Goal: Task Accomplishment & Management: Use online tool/utility

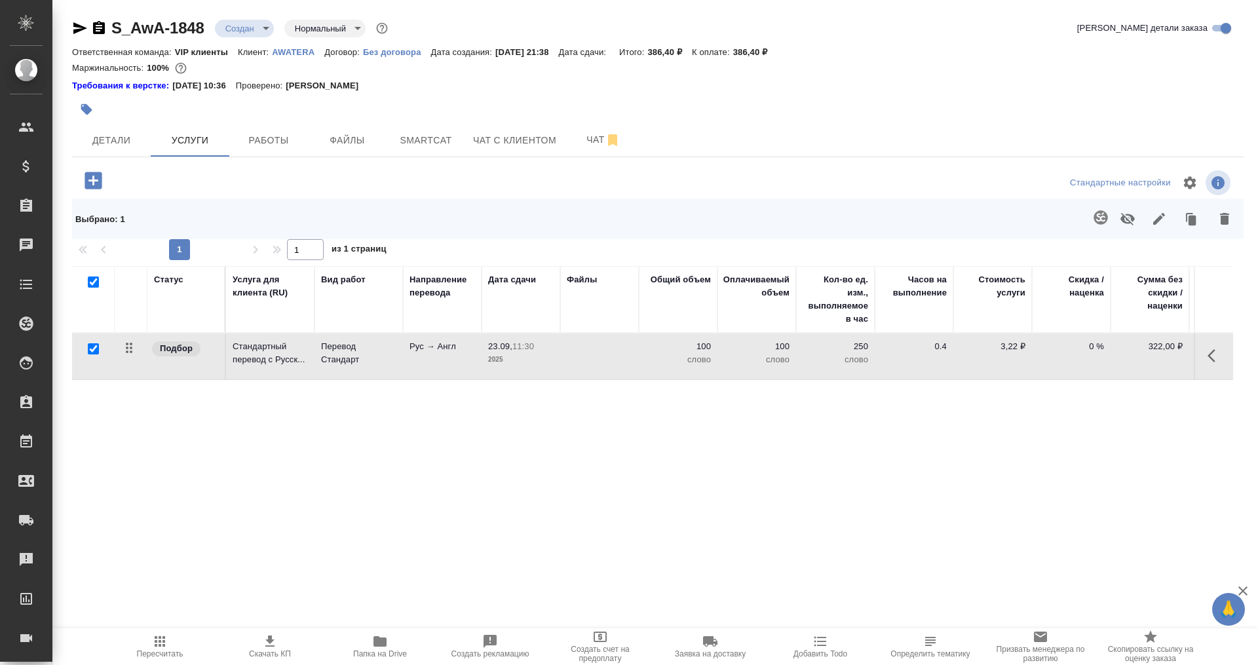
scroll to position [0, 74]
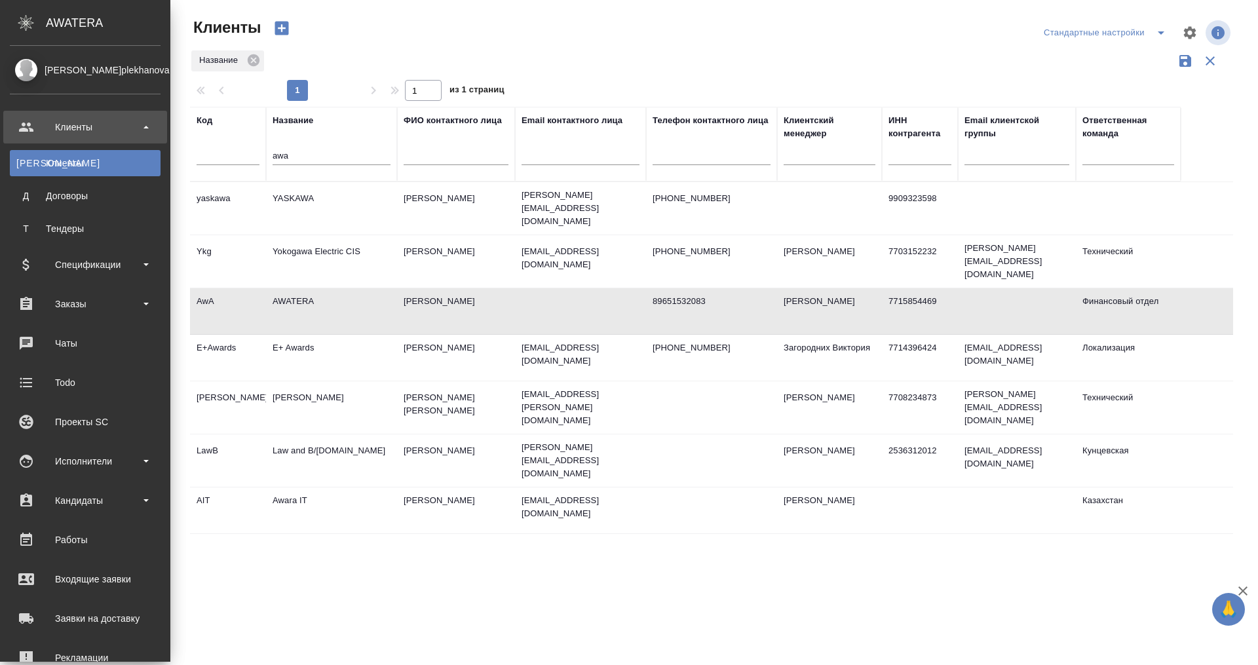
select select "RU"
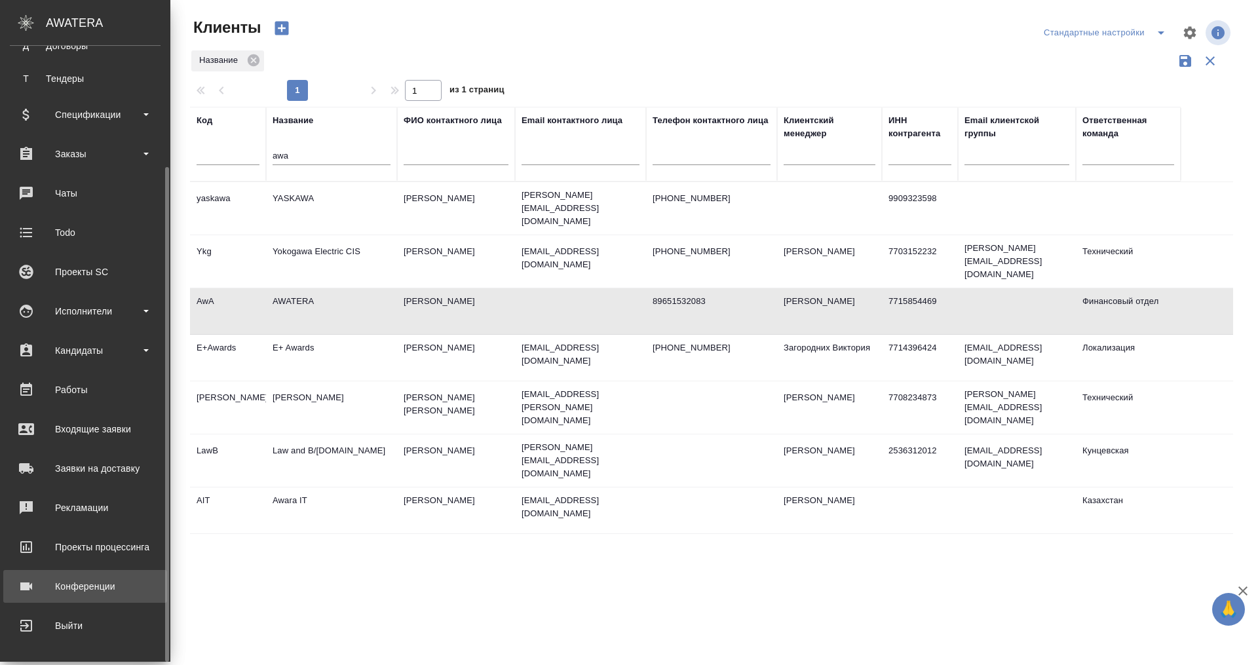
click at [77, 588] on div "Конференции" at bounding box center [85, 587] width 151 height 20
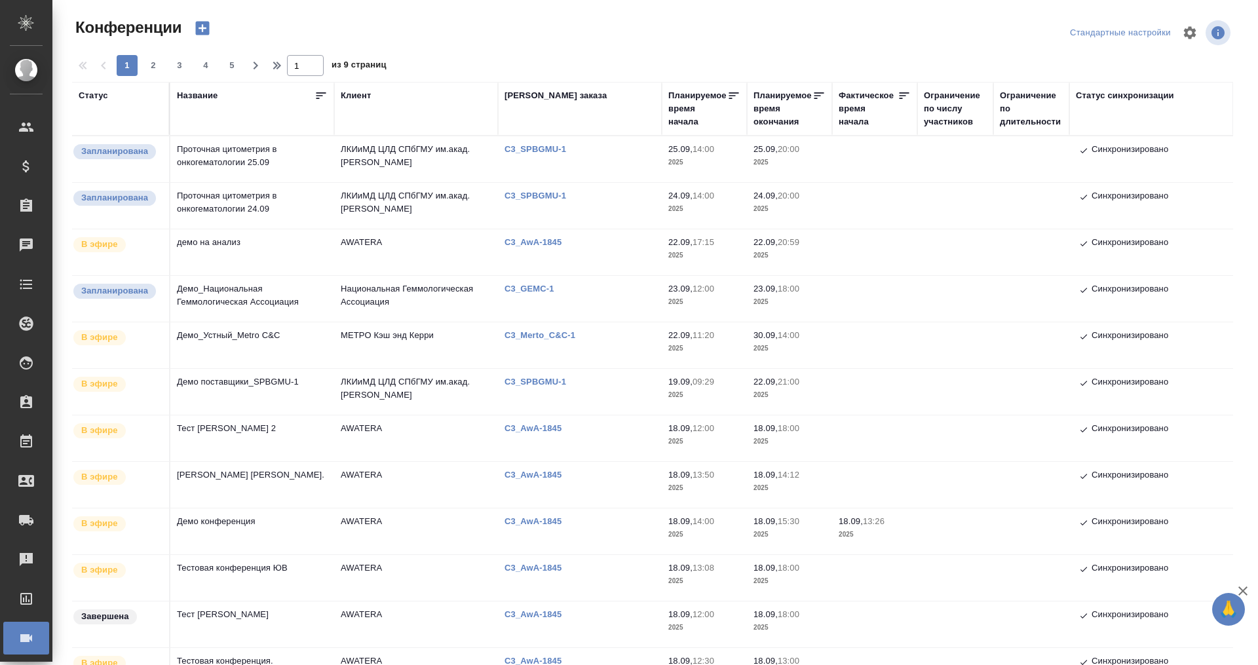
type input "[PERSON_NAME]"
click at [93, 91] on div "Статус" at bounding box center [93, 95] width 29 height 13
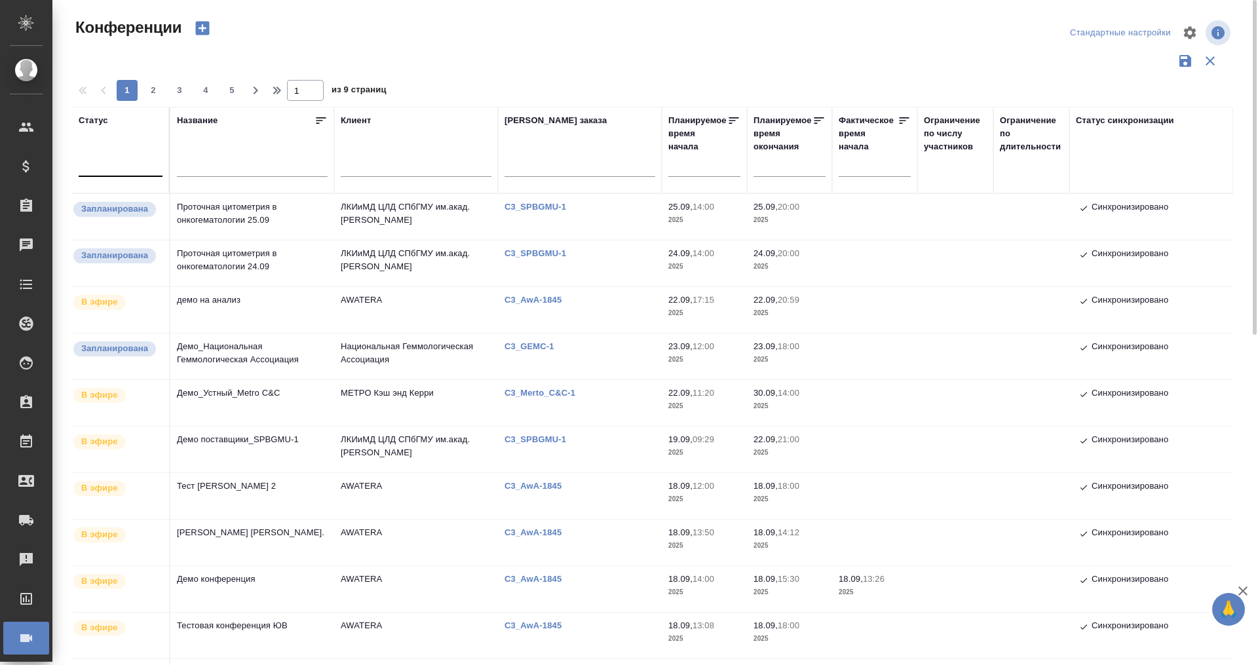
click at [100, 168] on div at bounding box center [121, 163] width 84 height 19
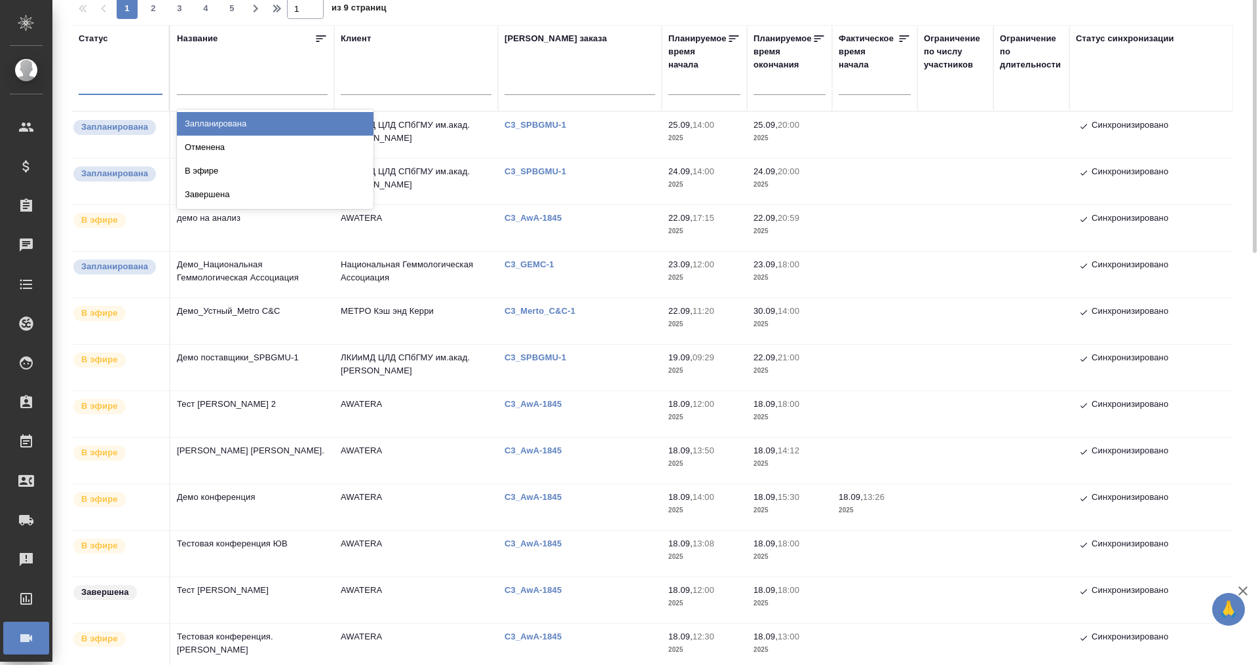
scroll to position [164, 0]
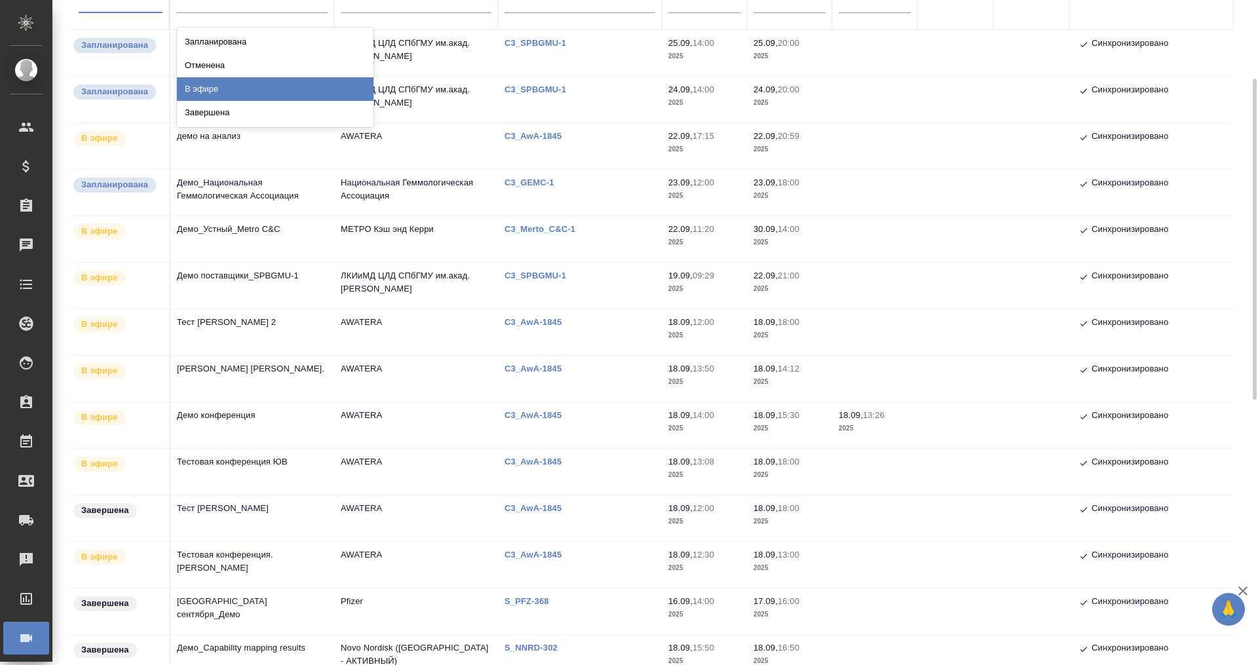
click at [204, 87] on div "В эфире" at bounding box center [275, 89] width 197 height 24
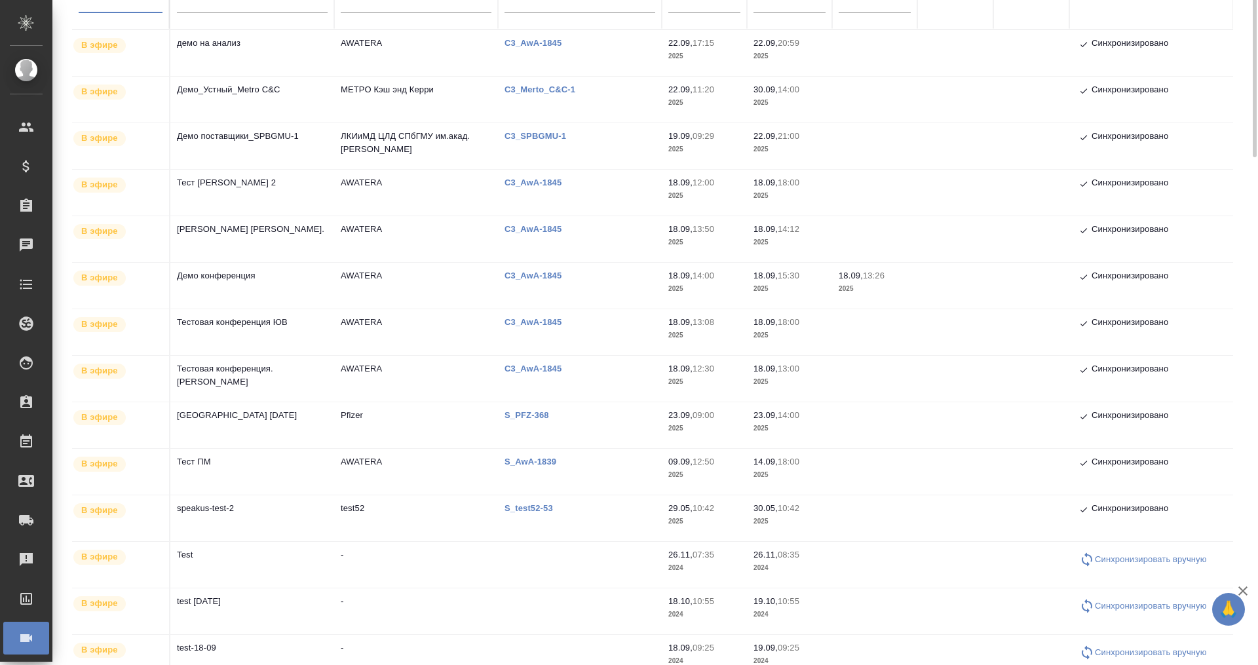
scroll to position [0, 0]
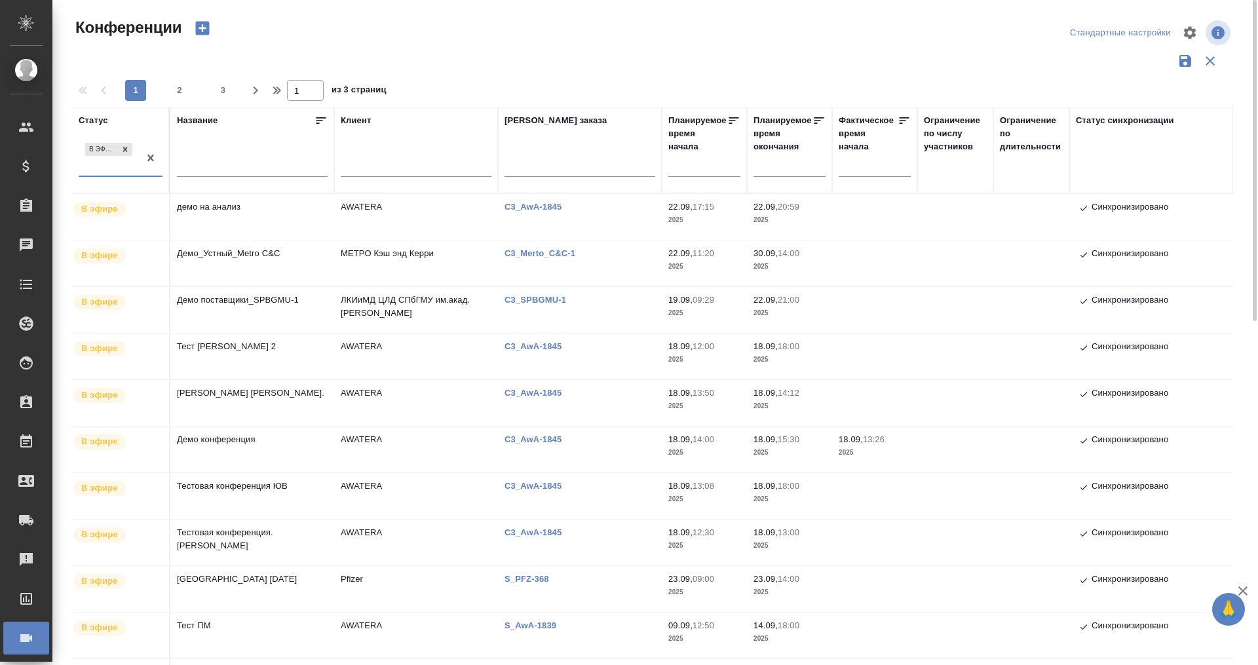
click at [243, 579] on td "[GEOGRAPHIC_DATA] [DATE]" at bounding box center [252, 589] width 164 height 46
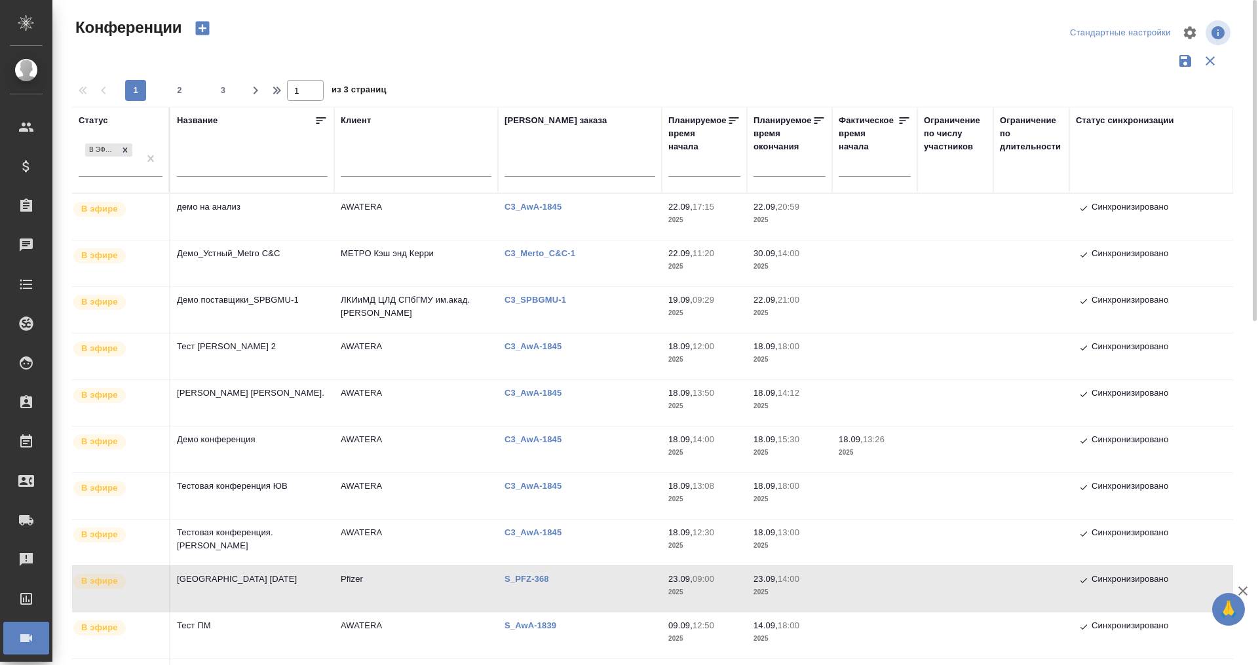
click at [243, 579] on td "[GEOGRAPHIC_DATA] [DATE]" at bounding box center [252, 589] width 164 height 46
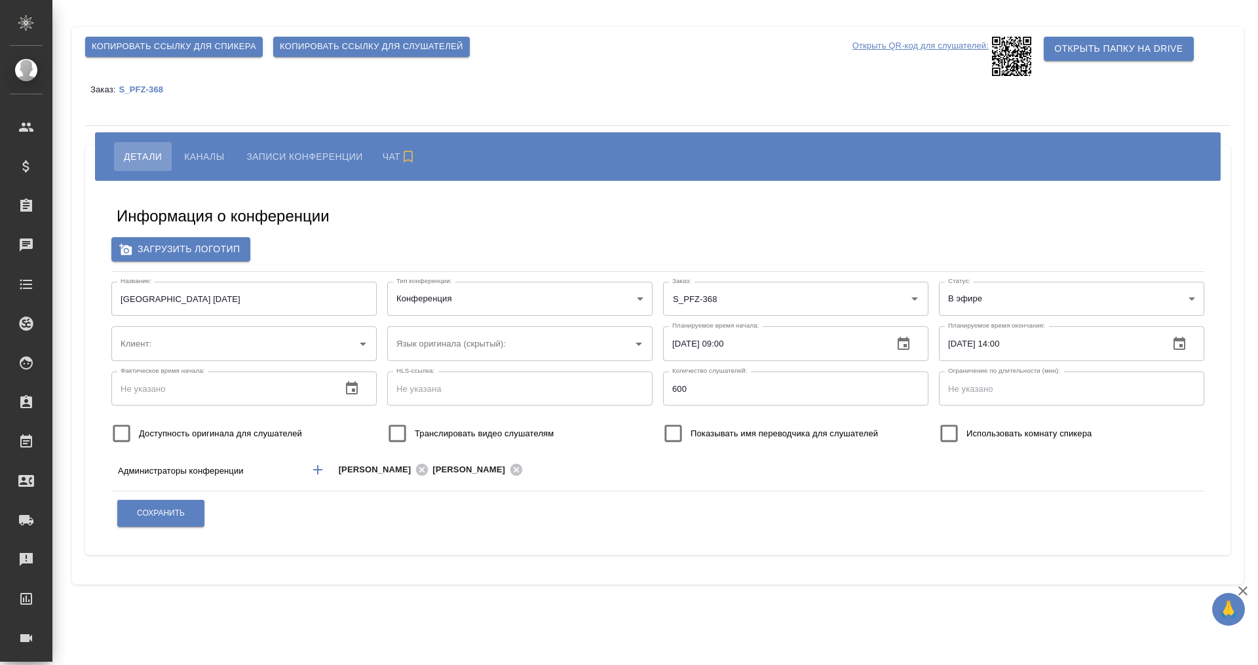
click at [347, 49] on span "Копировать ссылку для слушателей" at bounding box center [371, 46] width 183 height 15
type input "Pfizer"
click at [200, 156] on span "Каналы" at bounding box center [204, 157] width 40 height 16
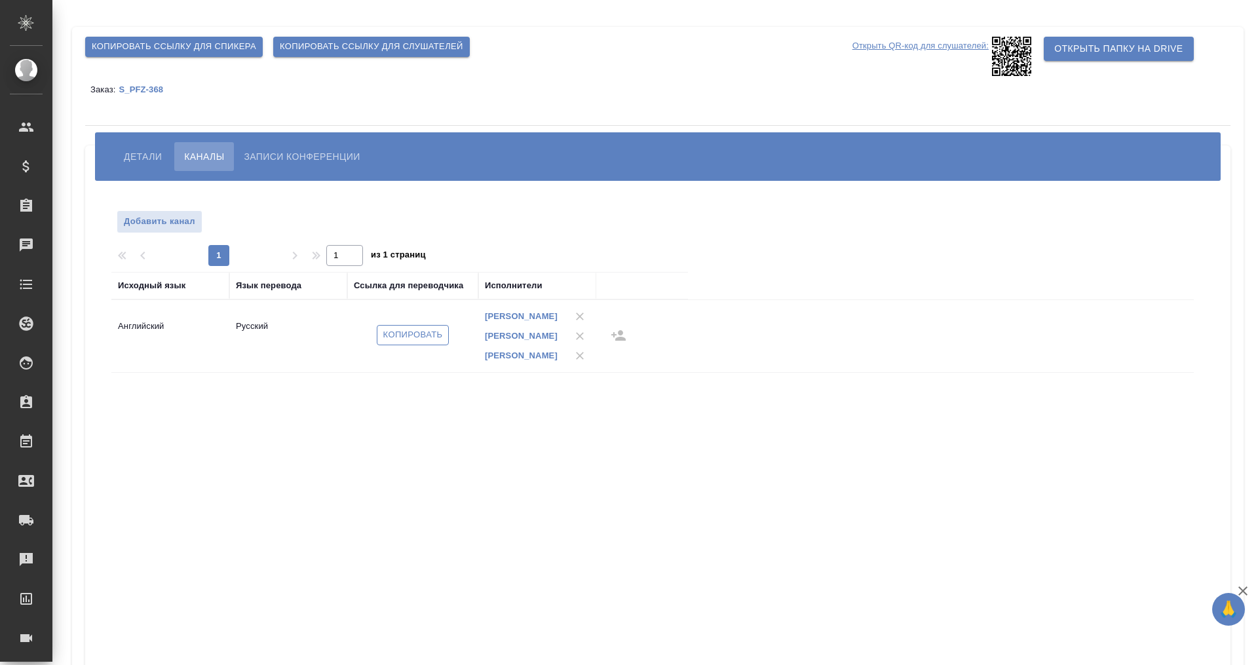
click at [406, 343] on span "Копировать" at bounding box center [413, 335] width 60 height 15
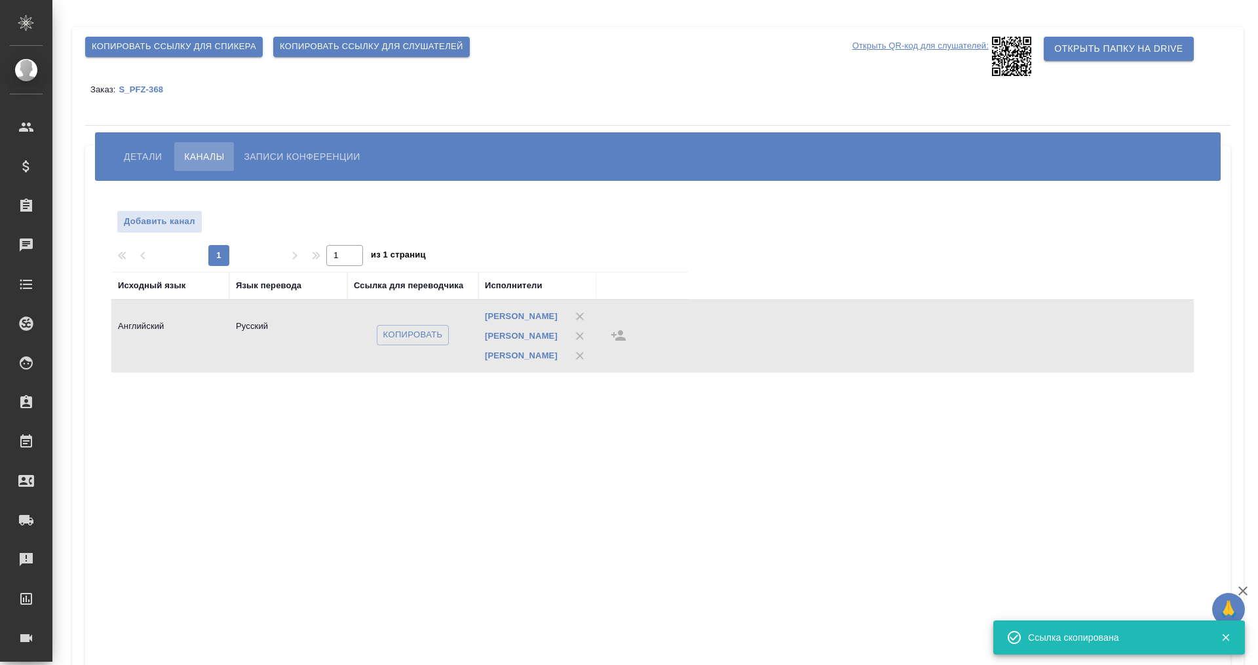
click at [130, 166] on button "Детали" at bounding box center [143, 156] width 58 height 29
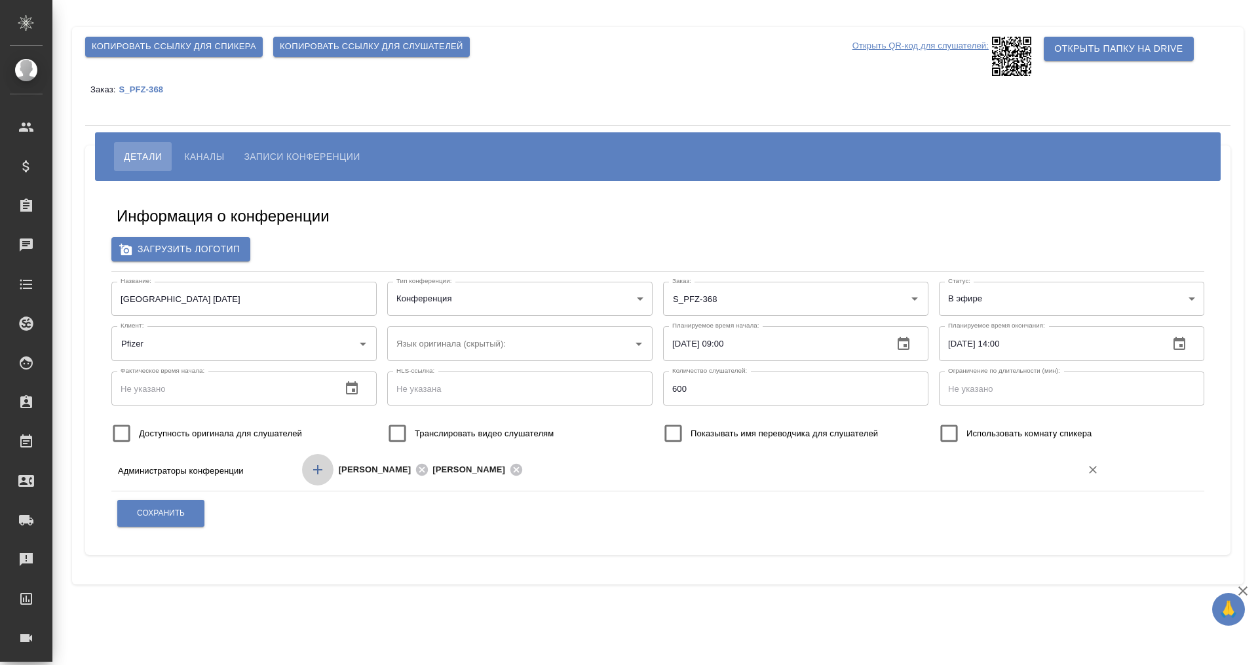
click at [312, 466] on icon "Добавить менеджера" at bounding box center [318, 470] width 16 height 16
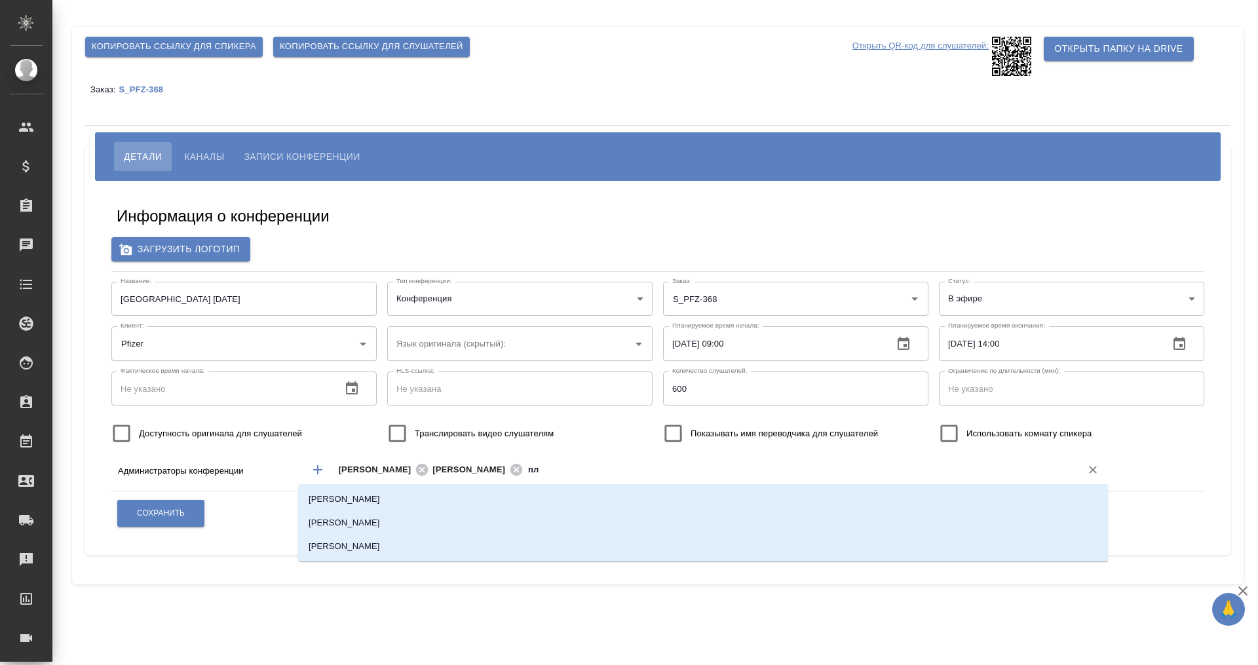
type input "пле"
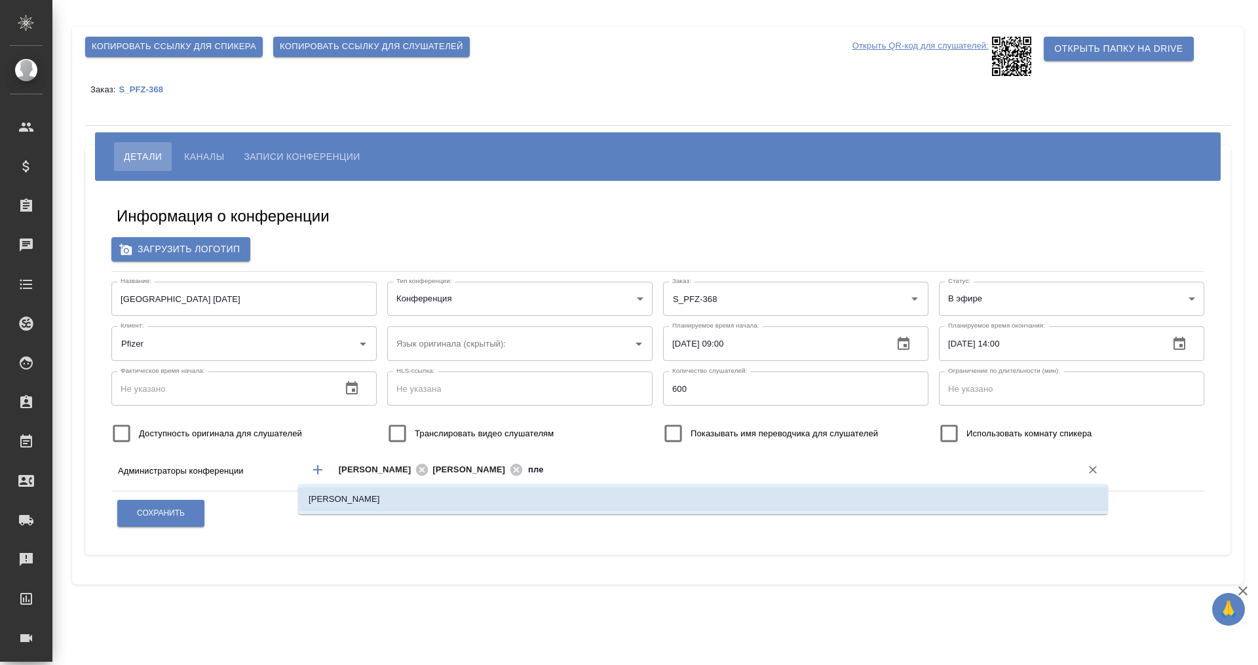
click at [371, 494] on li "[PERSON_NAME]" at bounding box center [703, 500] width 810 height 24
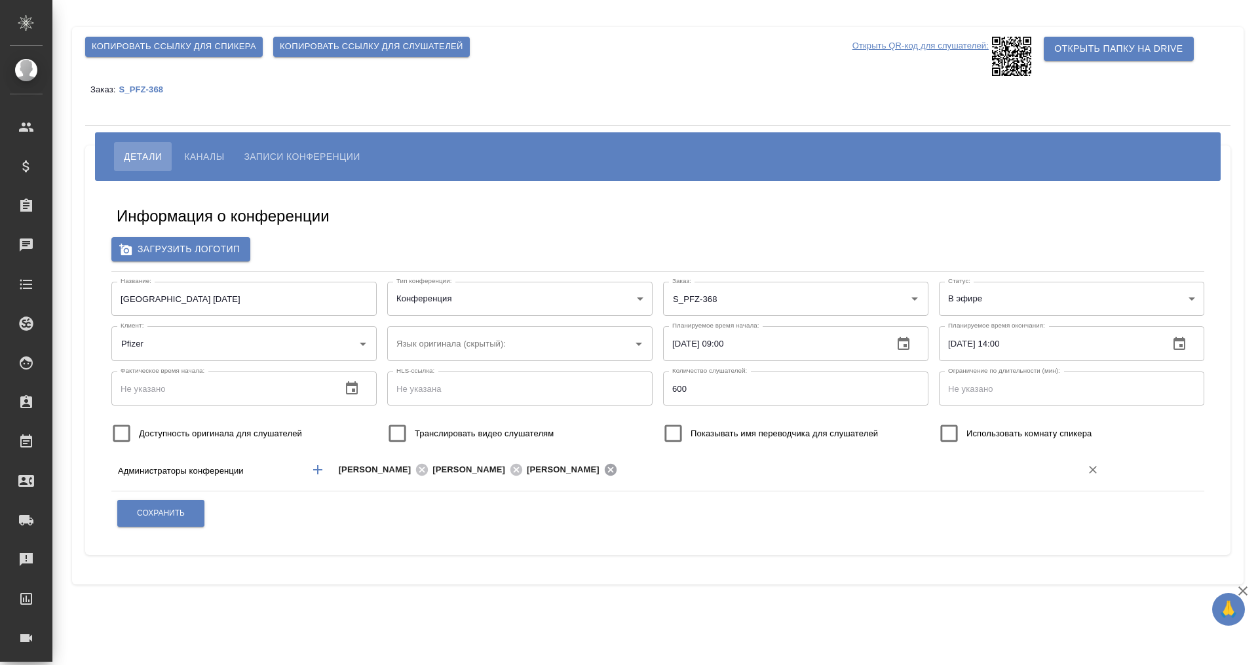
click at [604, 467] on icon at bounding box center [610, 470] width 12 height 12
